Goal: Task Accomplishment & Management: Complete application form

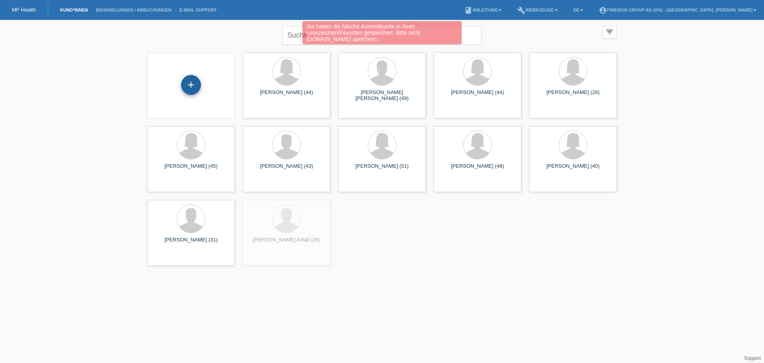
click at [201, 86] on div "+" at bounding box center [191, 85] width 20 height 20
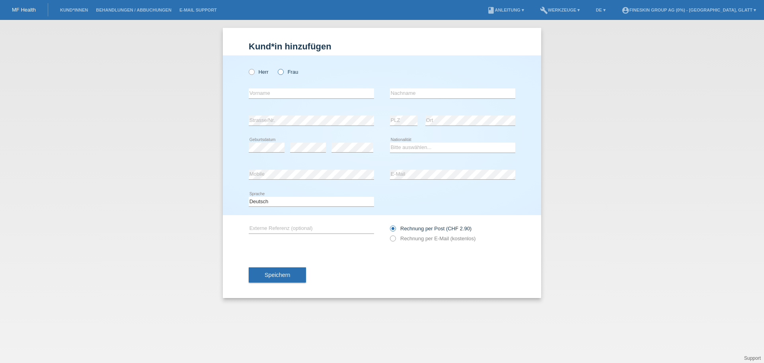
click at [277, 68] on icon at bounding box center [277, 68] width 0 height 0
click at [283, 72] on input "Frau" at bounding box center [280, 71] width 5 height 5
radio input "true"
click at [280, 97] on input "text" at bounding box center [311, 93] width 125 height 10
type input "safije"
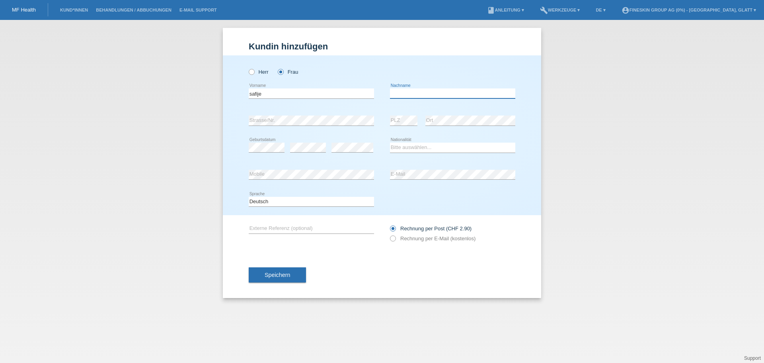
click at [418, 93] on input "text" at bounding box center [452, 93] width 125 height 10
type input "Kaiser"
click at [305, 141] on div "error" at bounding box center [308, 147] width 36 height 27
click at [346, 151] on div "error" at bounding box center [353, 148] width 42 height 10
click at [411, 147] on select "Bitte auswählen... Schweiz Deutschland Liechtenstein Österreich ------------ Af…" at bounding box center [452, 148] width 125 height 10
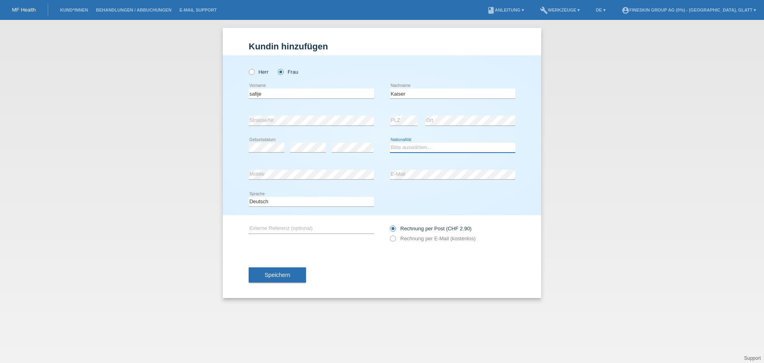
select select "CH"
click at [390, 143] on select "Bitte auswählen... Schweiz Deutschland Liechtenstein Österreich ------------ Af…" at bounding box center [452, 148] width 125 height 10
click at [283, 276] on span "Speichern" at bounding box center [277, 275] width 25 height 6
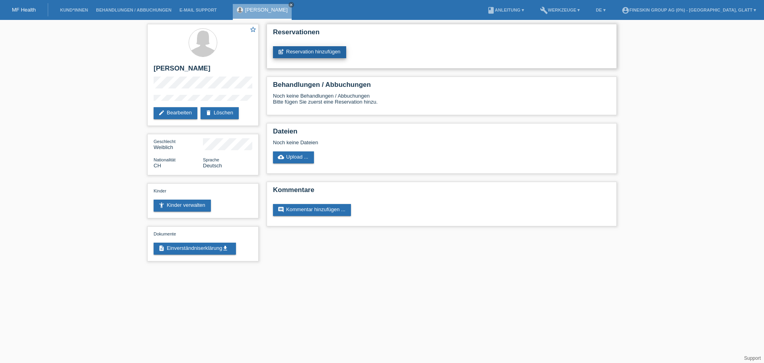
click at [296, 51] on link "post_add Reservation hinzufügen" at bounding box center [309, 52] width 73 height 12
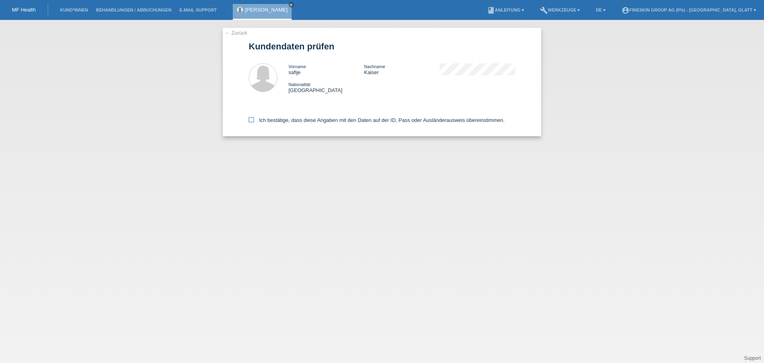
click at [254, 121] on label "Ich bestätige, dass diese Angaben mit den Daten auf der ID, Pass oder Ausländer…" at bounding box center [377, 120] width 256 height 6
click at [254, 121] on input "Ich bestätige, dass diese Angaben mit den Daten auf der ID, Pass oder Ausländer…" at bounding box center [251, 119] width 5 height 5
checkbox input "true"
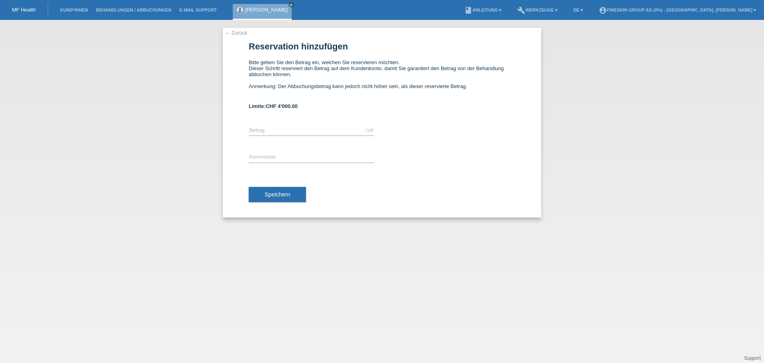
click at [243, 8] on div "[PERSON_NAME] close" at bounding box center [262, 12] width 59 height 16
click at [231, 35] on link "← Zurück" at bounding box center [236, 33] width 22 height 6
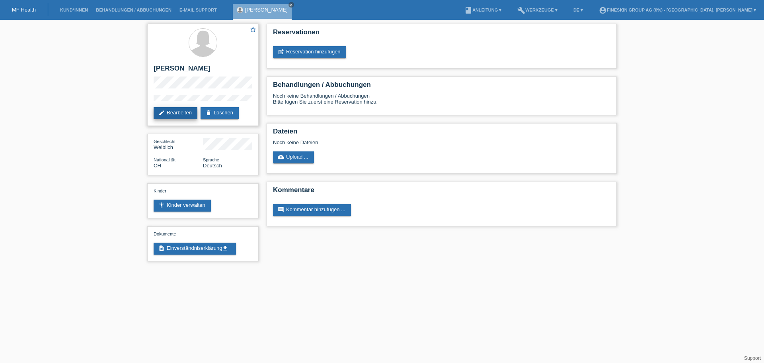
click at [176, 114] on link "edit Bearbeiten" at bounding box center [176, 113] width 44 height 12
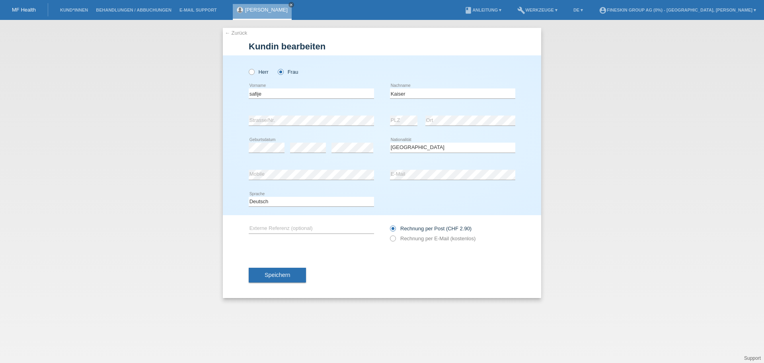
select select "CH"
click at [244, 175] on div "Herr Frau safije error Vorname C" at bounding box center [382, 135] width 319 height 160
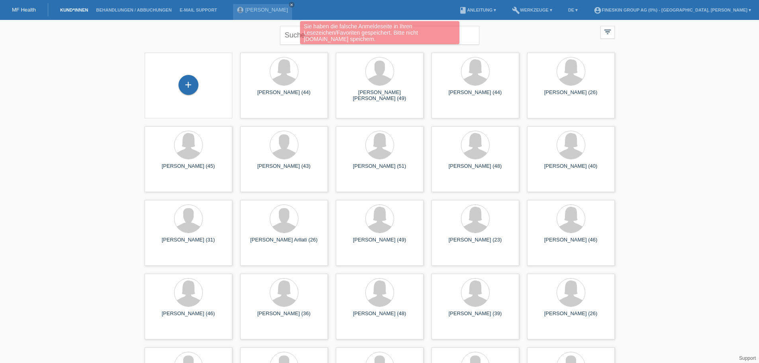
click at [295, 33] on div "Sie haben die falsche Anmeldeseite in Ihren Lesezeichen/Favoriten gespeichert. …" at bounding box center [379, 33] width 455 height 25
click at [256, 12] on link "[PERSON_NAME]" at bounding box center [266, 10] width 43 height 6
